Goal: Navigation & Orientation: Go to known website

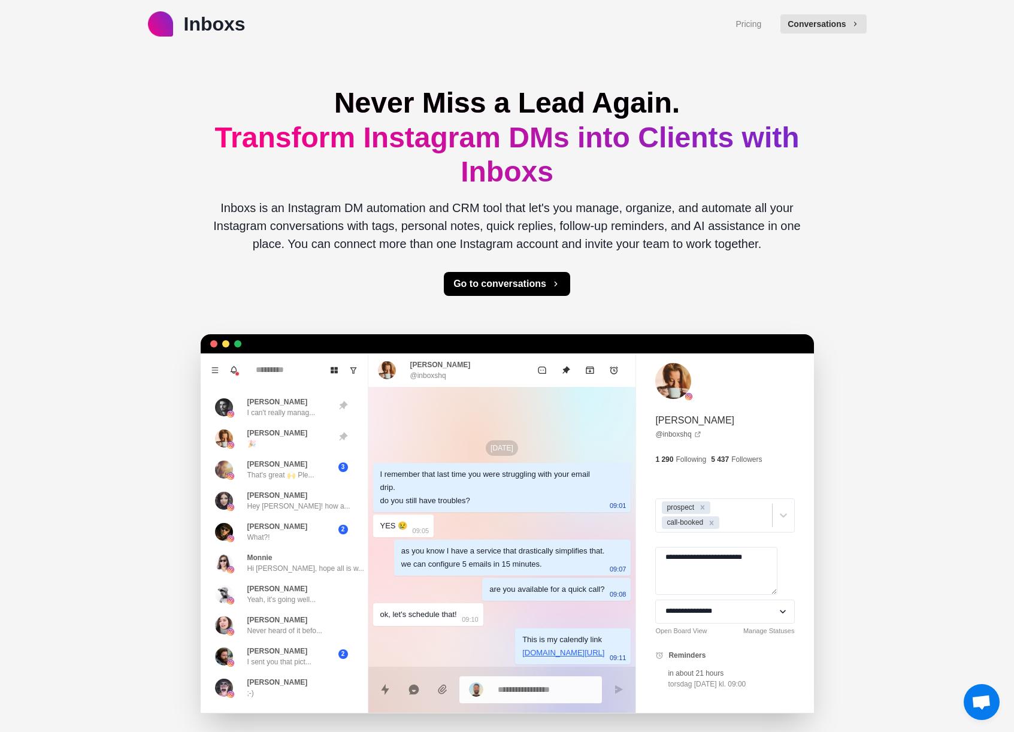
type textarea "*"
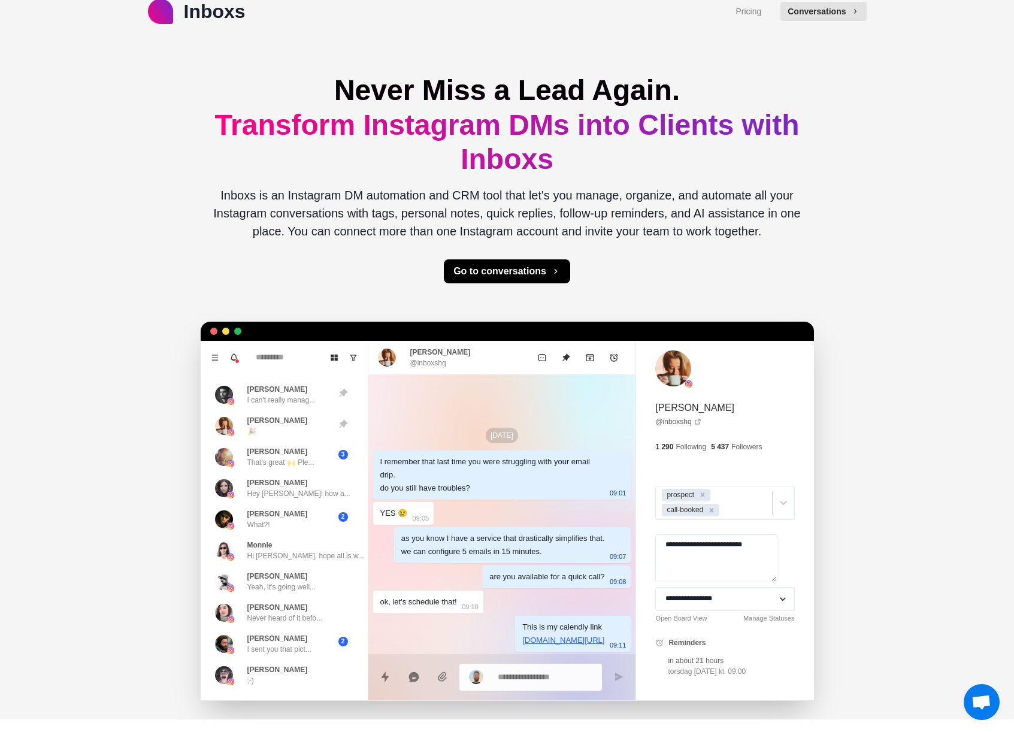
scroll to position [15, 0]
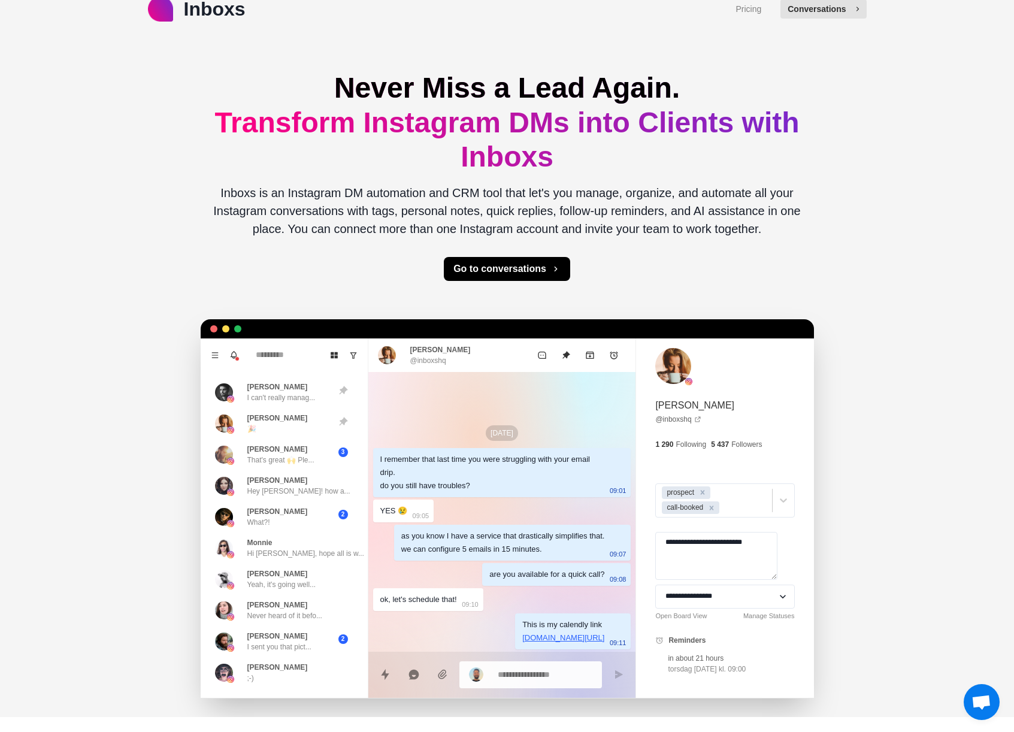
type textarea "*"
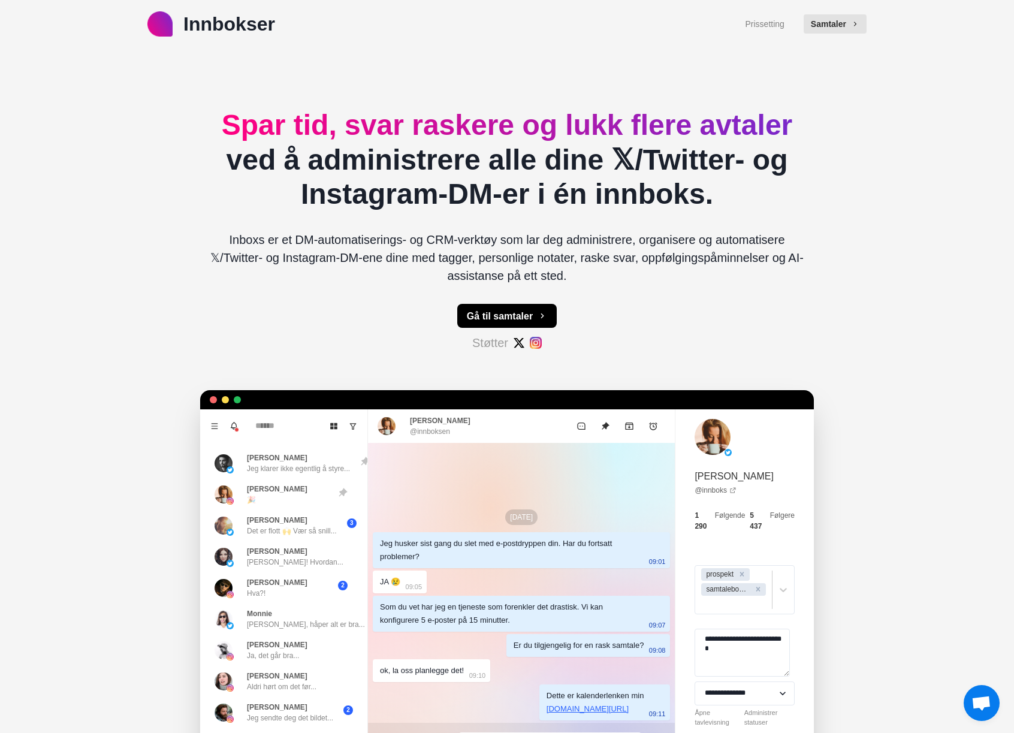
click at [576, 234] on font "Inboxs er et DM-automatiserings- og CRM-verktøy som lar deg administrere, organ…" at bounding box center [506, 257] width 593 height 49
click at [837, 26] on font "Samtaler" at bounding box center [828, 24] width 35 height 10
